Goal: Navigation & Orientation: Understand site structure

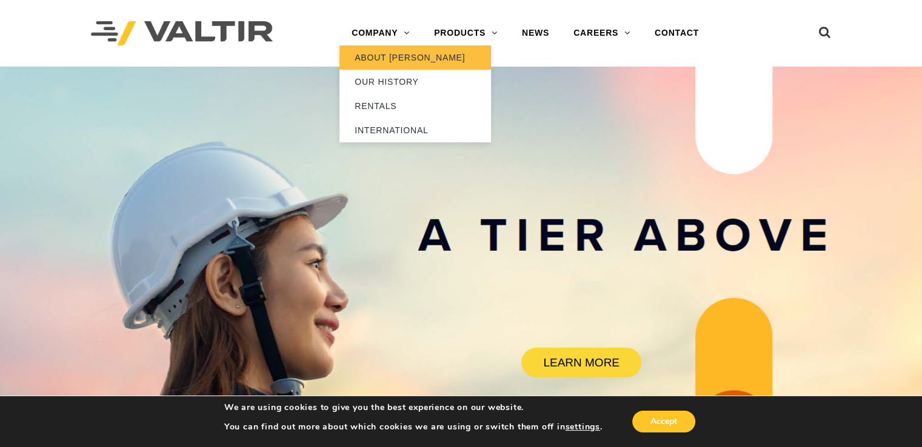
click at [384, 61] on link "ABOUT [PERSON_NAME]" at bounding box center [415, 57] width 152 height 24
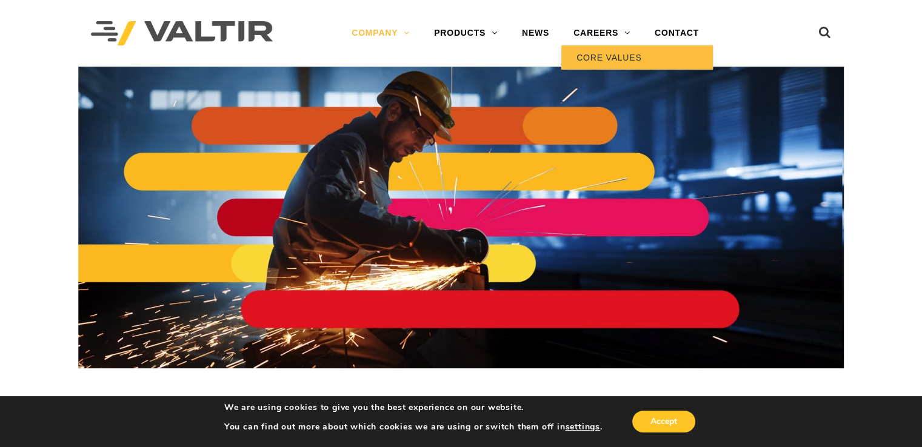
click at [608, 56] on link "CORE VALUES" at bounding box center [637, 57] width 152 height 24
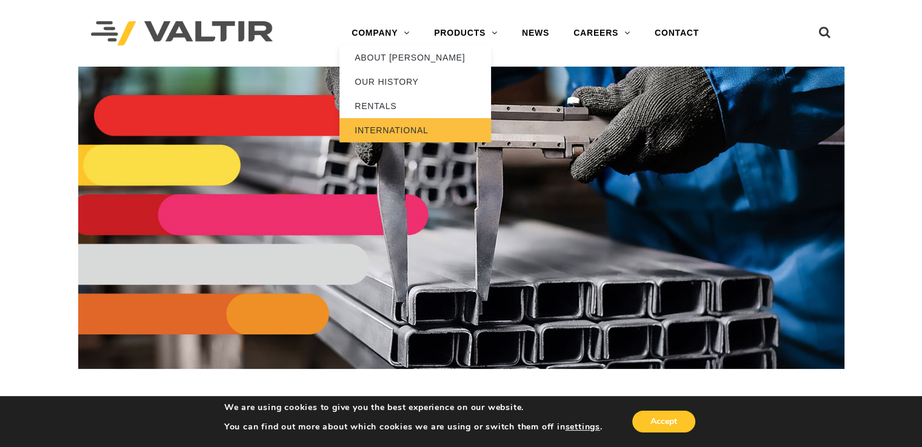
click at [389, 129] on link "INTERNATIONAL" at bounding box center [415, 130] width 152 height 24
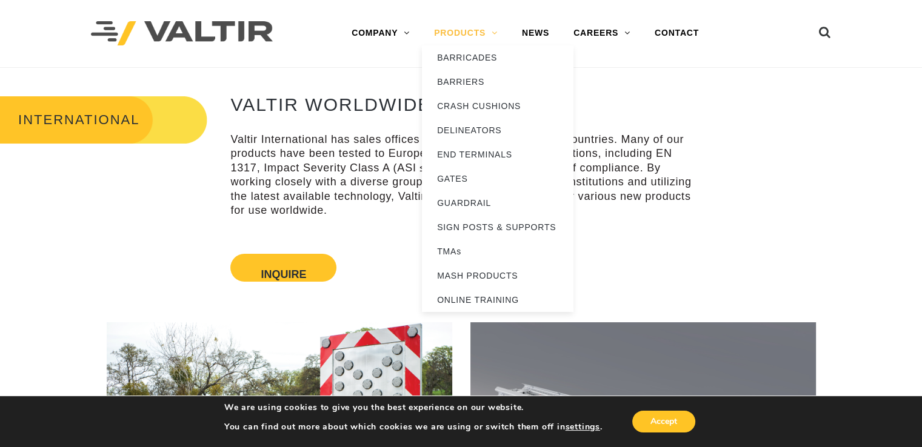
click at [491, 32] on link "PRODUCTS" at bounding box center [466, 33] width 88 height 24
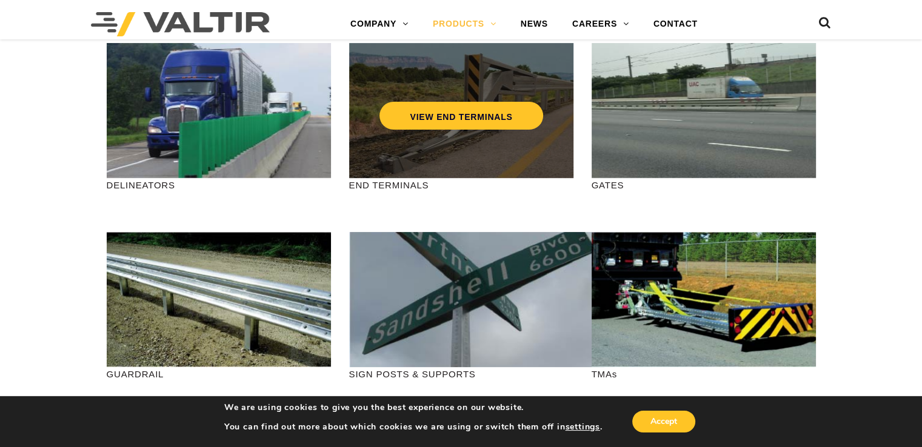
scroll to position [242, 0]
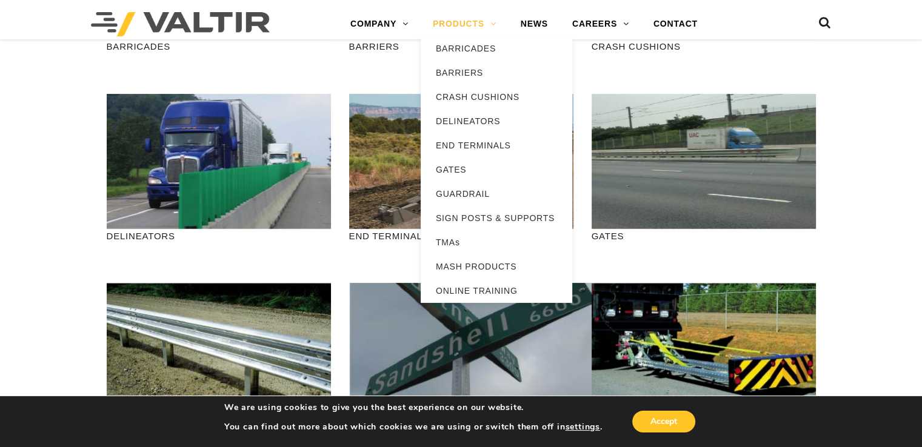
click at [472, 21] on link "PRODUCTS" at bounding box center [465, 24] width 88 height 24
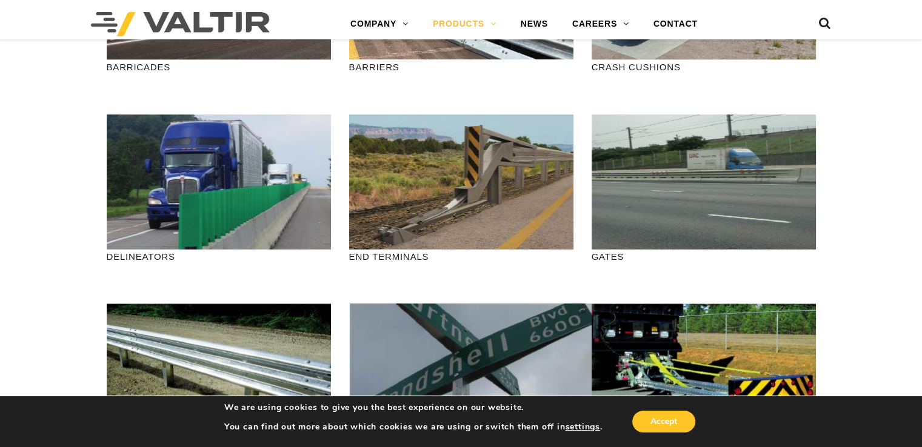
scroll to position [61, 0]
